Goal: Information Seeking & Learning: Learn about a topic

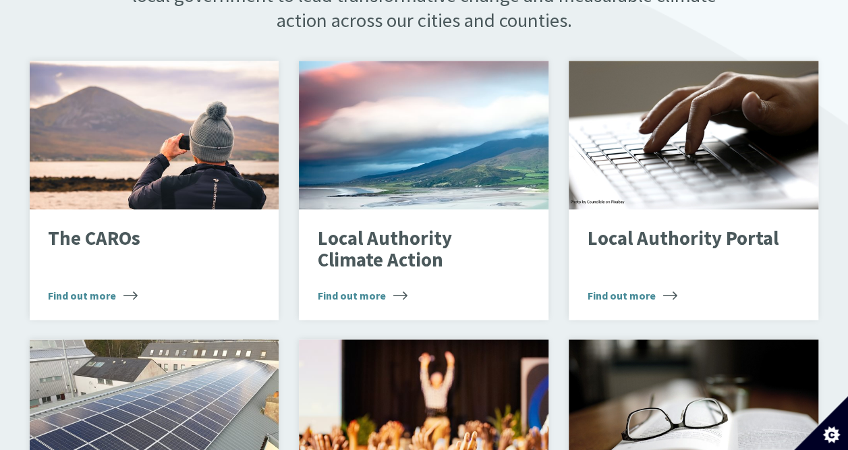
scroll to position [882, 0]
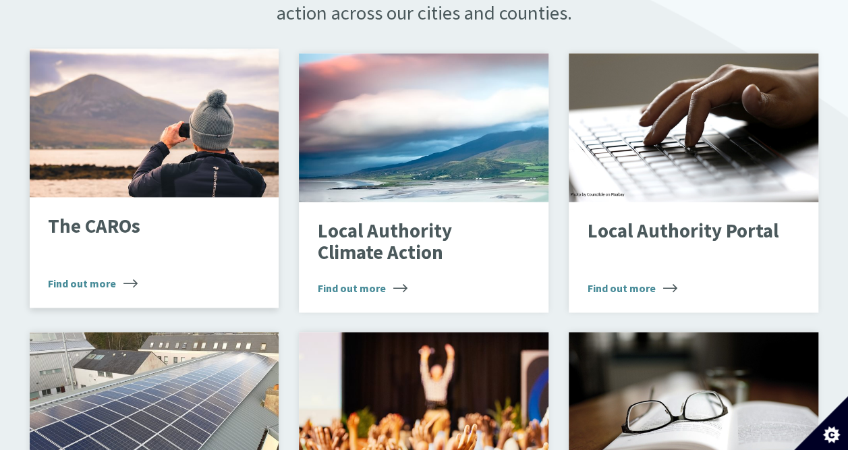
click at [96, 216] on p "The CAROs" at bounding box center [144, 227] width 192 height 22
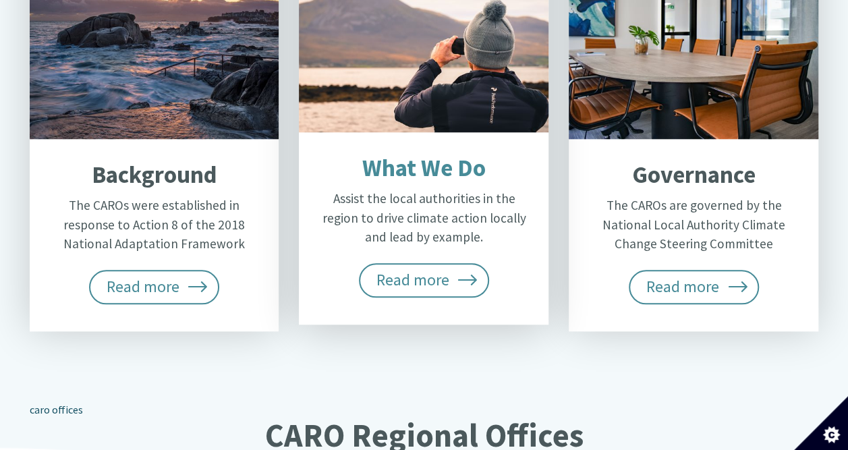
scroll to position [648, 0]
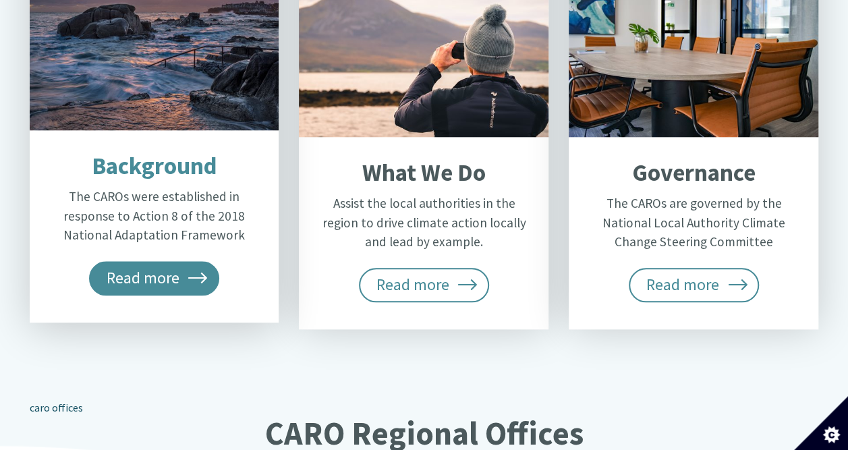
click at [150, 261] on span "Read more" at bounding box center [154, 278] width 131 height 34
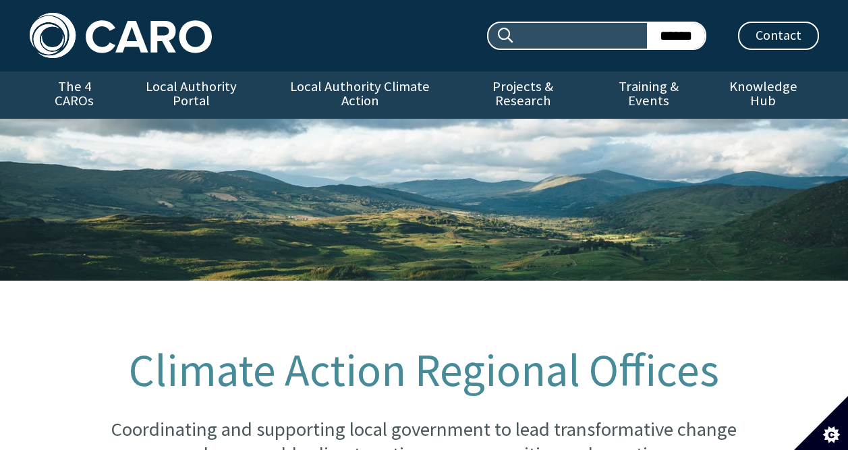
scroll to position [665, 0]
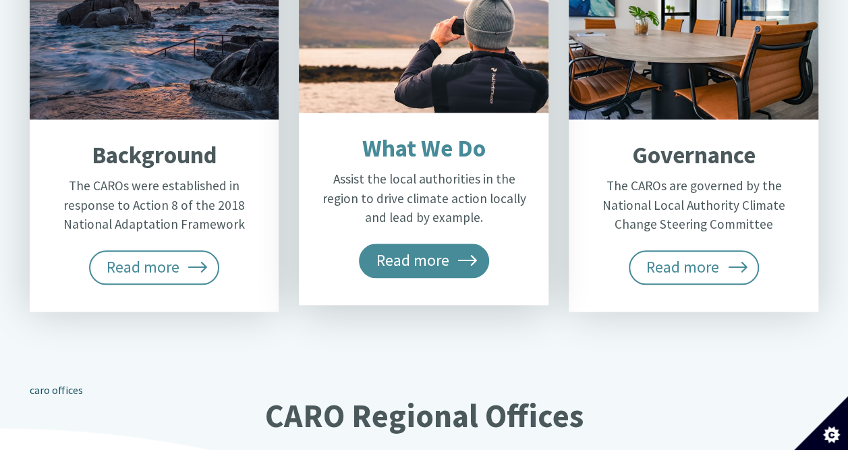
click at [397, 244] on span "Read more" at bounding box center [424, 261] width 131 height 34
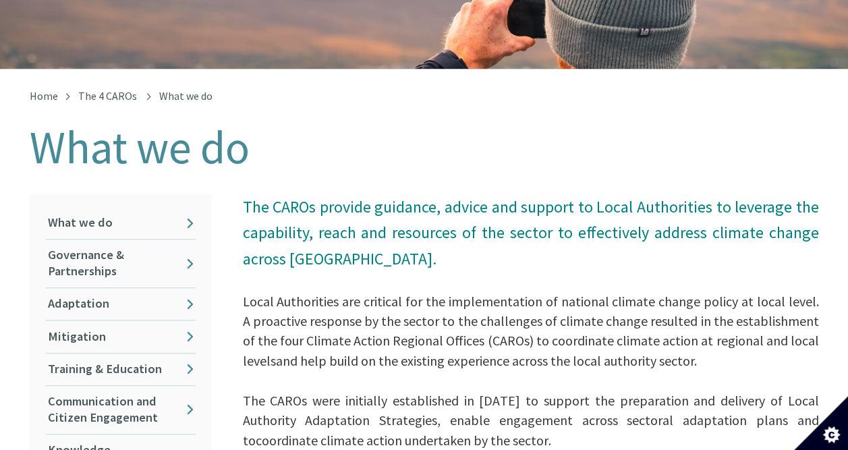
scroll to position [242, 0]
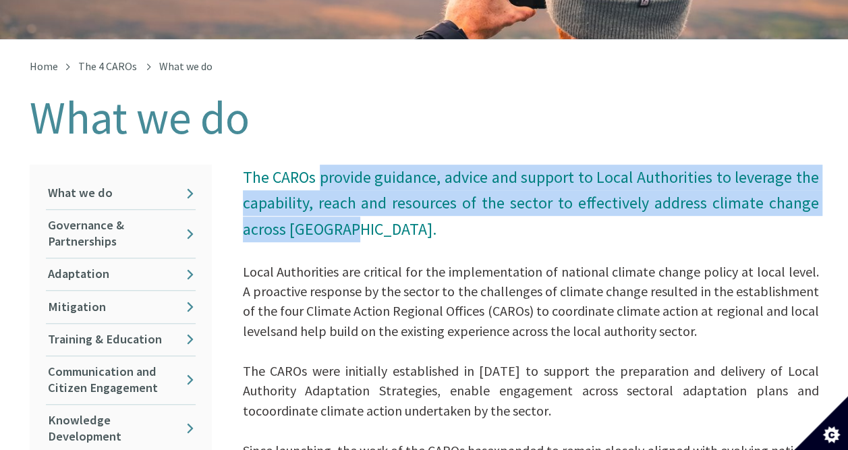
drag, startPoint x: 324, startPoint y: 165, endPoint x: 811, endPoint y: 216, distance: 489.7
copy span "provide guidance, advice and support to Local Authorities to leverage the capab…"
